Goal: Navigation & Orientation: Find specific page/section

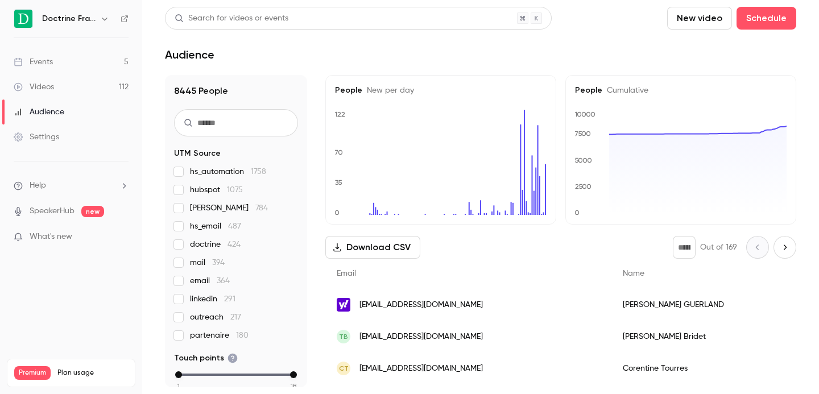
click at [104, 21] on icon "button" at bounding box center [104, 18] width 9 height 9
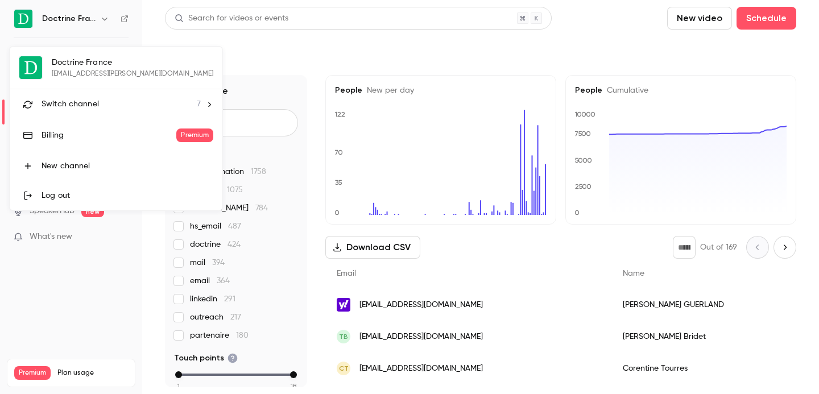
click at [97, 105] on span "Switch channel" at bounding box center [70, 104] width 57 height 12
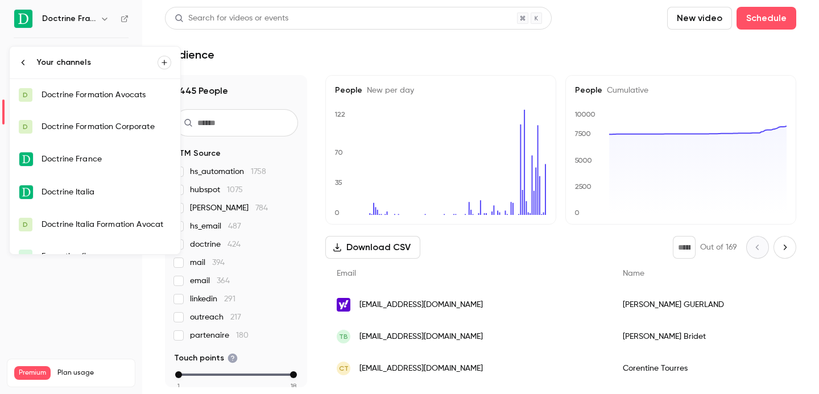
click at [113, 96] on div "Doctrine Formation Avocats" at bounding box center [107, 94] width 130 height 11
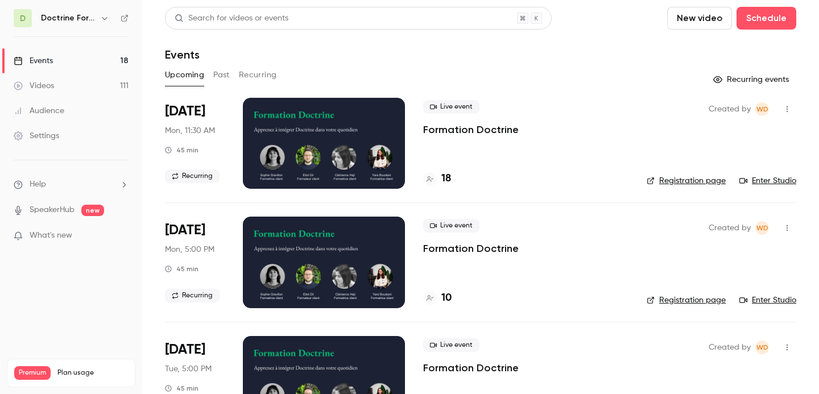
click at [105, 20] on icon "button" at bounding box center [104, 18] width 9 height 9
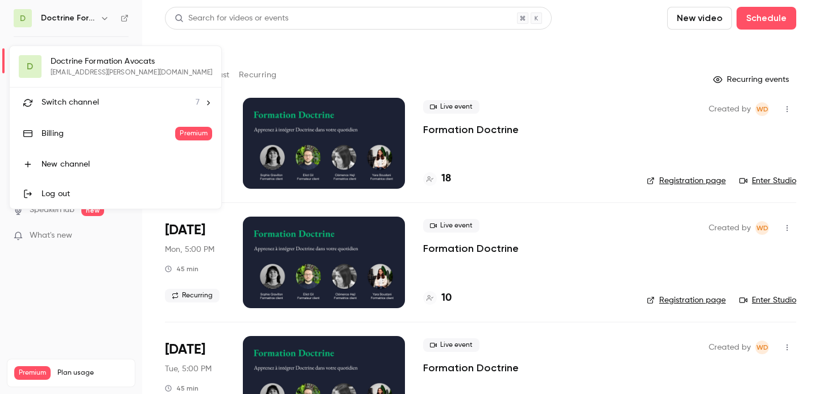
click at [92, 118] on link "Billing Premium" at bounding box center [116, 134] width 212 height 32
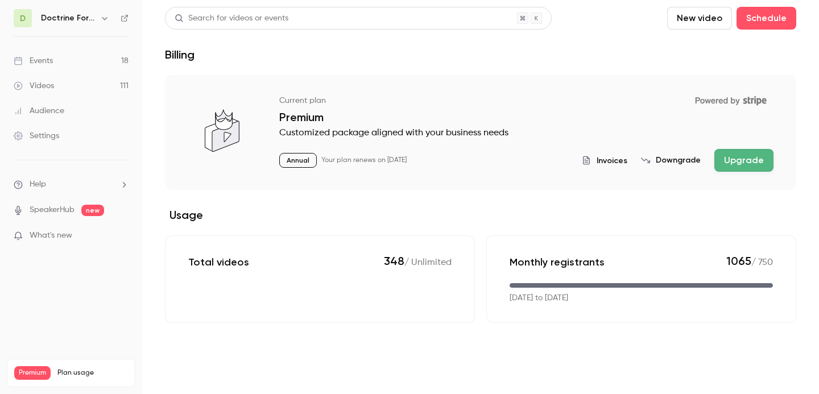
click at [106, 16] on icon "button" at bounding box center [104, 18] width 9 height 9
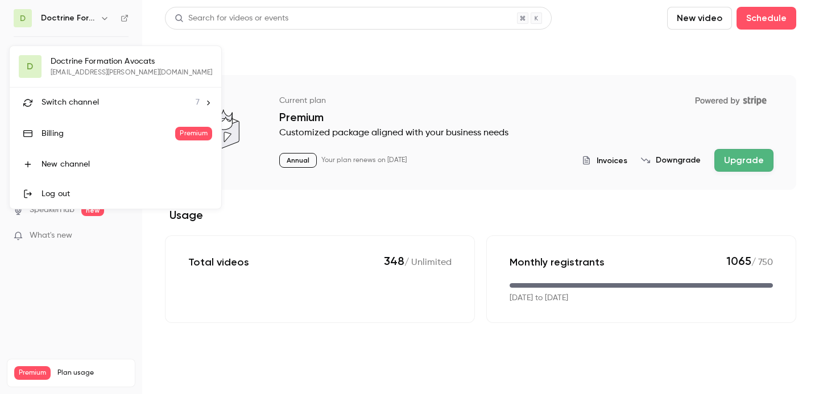
click at [100, 91] on li "Switch channel 7" at bounding box center [116, 103] width 212 height 30
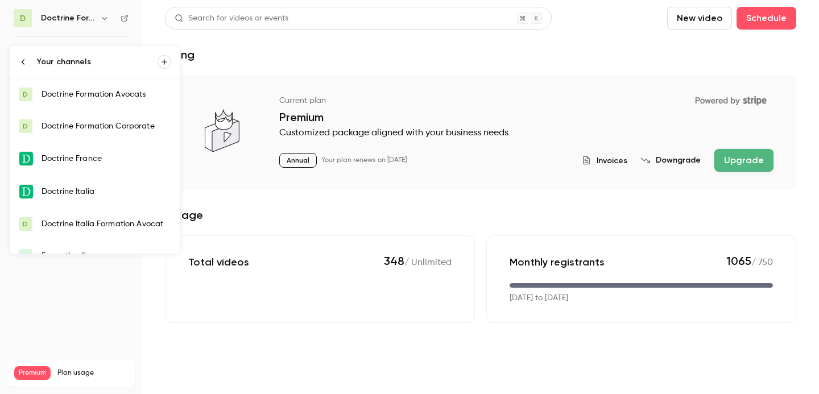
click at [118, 92] on div "Doctrine Formation Avocats" at bounding box center [107, 94] width 130 height 11
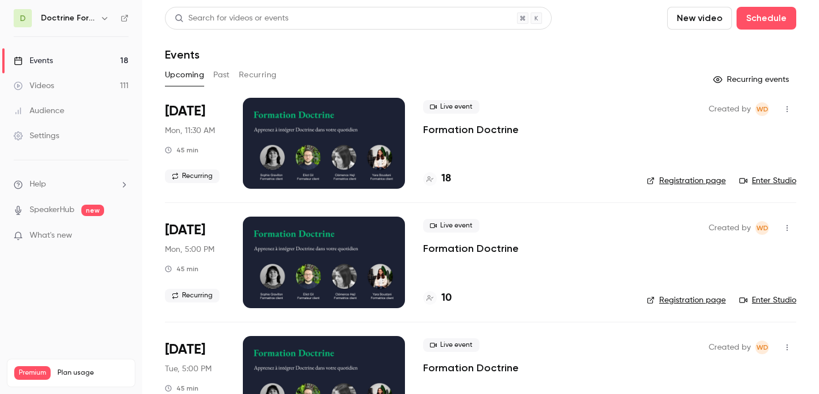
click at [101, 15] on icon "button" at bounding box center [104, 18] width 9 height 9
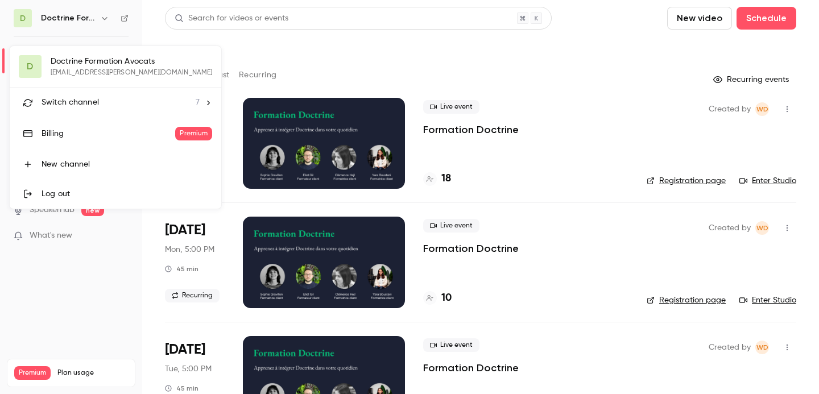
click at [98, 108] on div "Switch channel 7" at bounding box center [121, 103] width 158 height 12
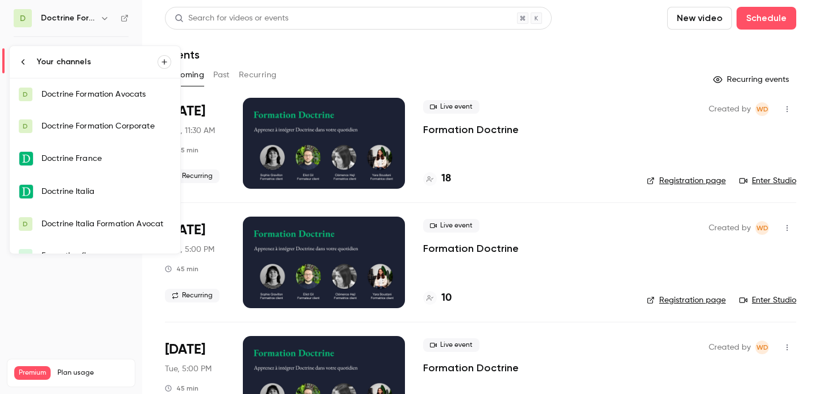
click at [96, 134] on link "D Doctrine Formation Corporate" at bounding box center [95, 126] width 171 height 32
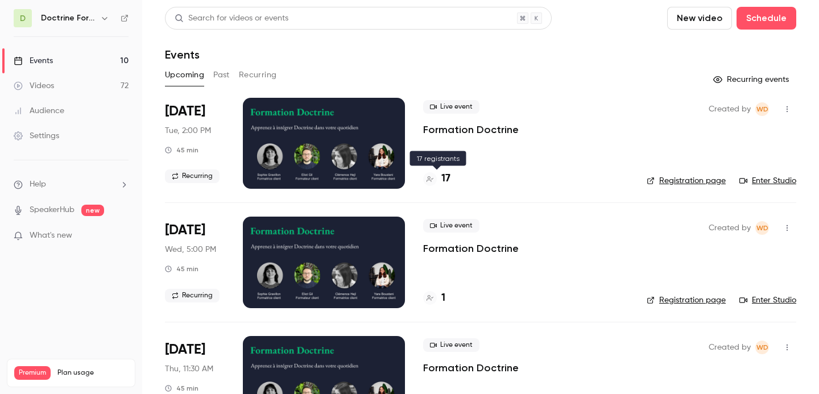
click at [441, 182] on h4 "17" at bounding box center [445, 178] width 9 height 15
